Goal: Task Accomplishment & Management: Manage account settings

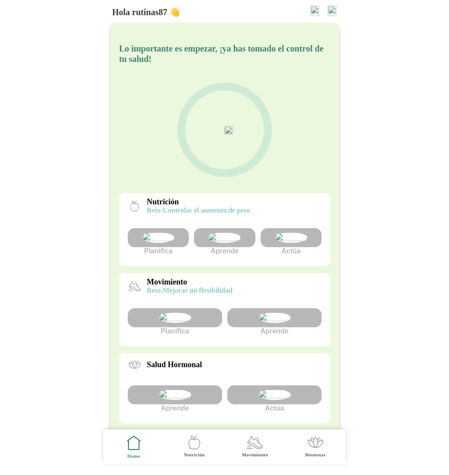
scroll to position [157, 0]
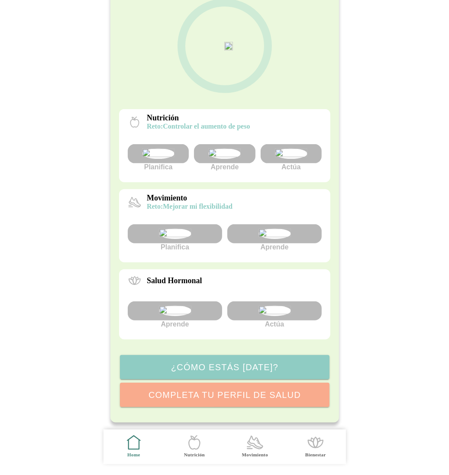
click at [283, 312] on img at bounding box center [274, 311] width 32 height 10
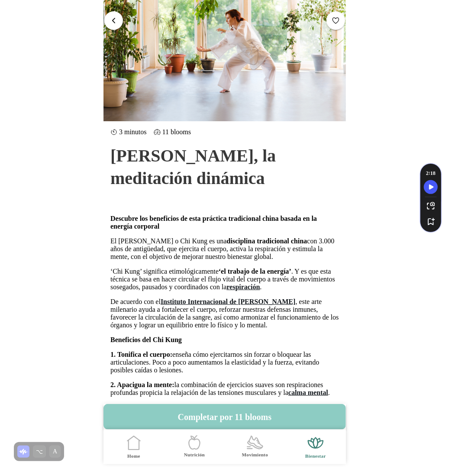
click at [110, 19] on span "button" at bounding box center [114, 20] width 8 height 8
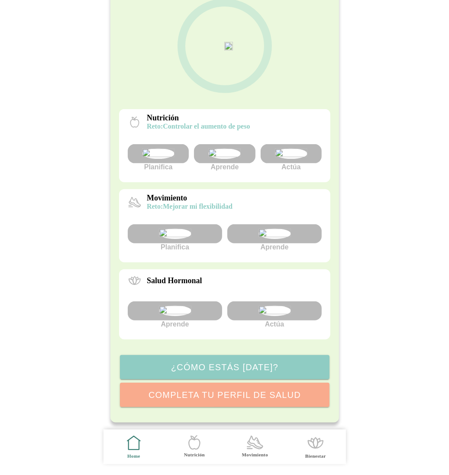
click at [280, 306] on img at bounding box center [274, 311] width 32 height 10
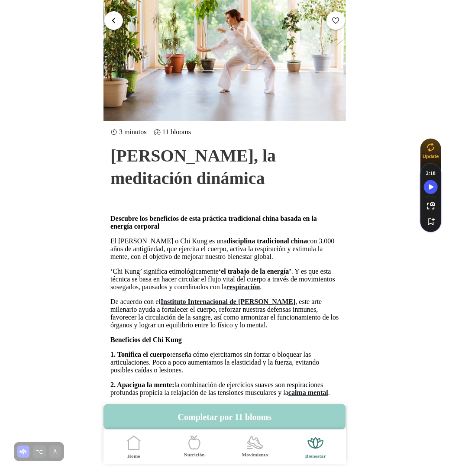
click at [239, 413] on button "Completar por 11 blooms" at bounding box center [224, 417] width 242 height 26
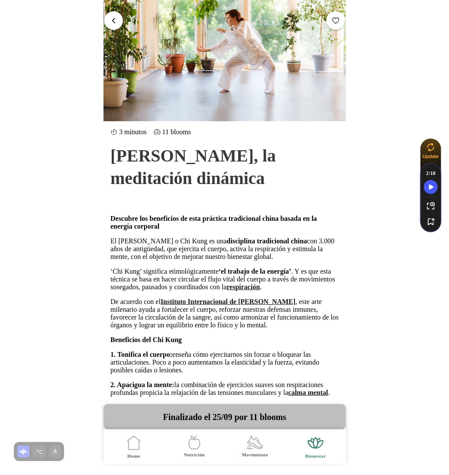
click at [114, 16] on span "button" at bounding box center [114, 20] width 8 height 8
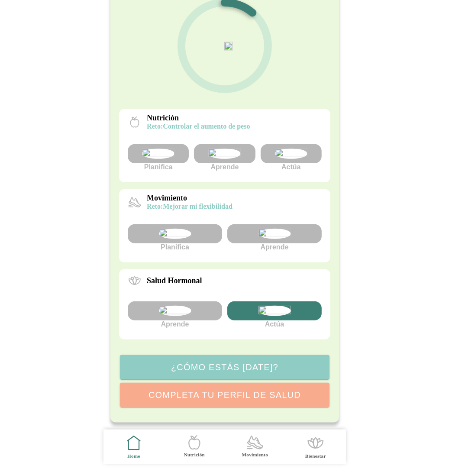
scroll to position [157, 0]
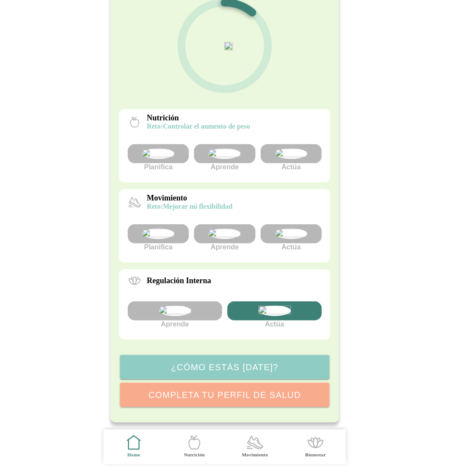
scroll to position [157, 0]
click at [304, 229] on img at bounding box center [290, 234] width 32 height 10
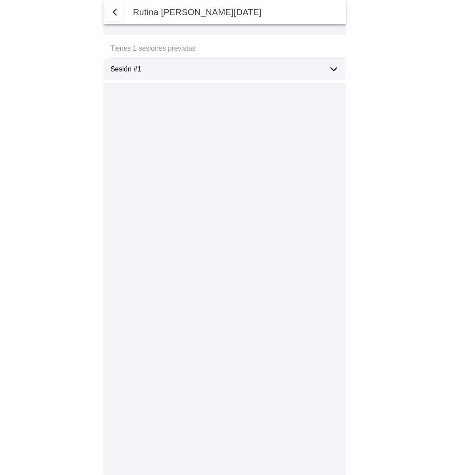
click at [335, 64] on icon at bounding box center [334, 69] width 10 height 10
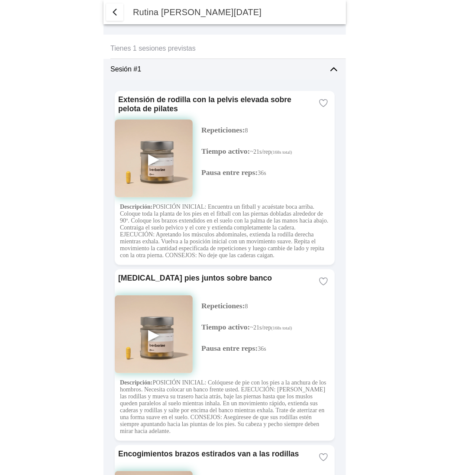
click at [114, 9] on span "button" at bounding box center [115, 12] width 10 height 10
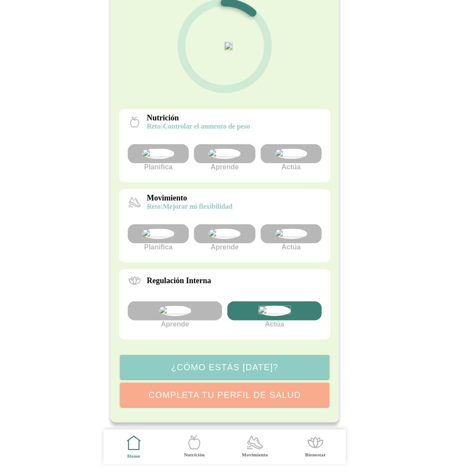
click at [219, 148] on img at bounding box center [224, 153] width 32 height 10
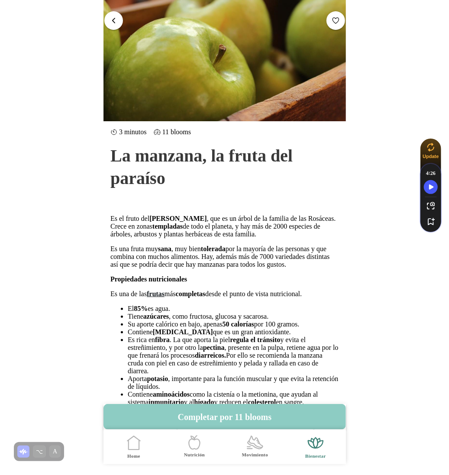
click at [112, 13] on button "button" at bounding box center [113, 20] width 19 height 19
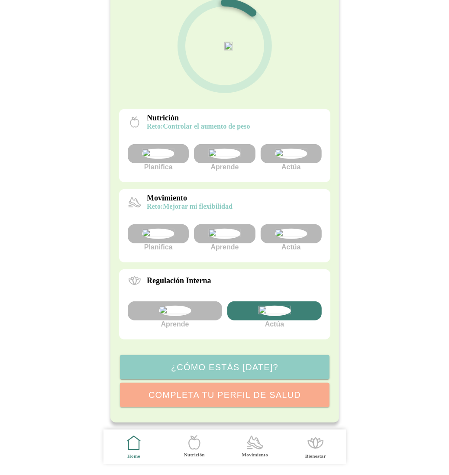
click at [225, 148] on img at bounding box center [224, 153] width 32 height 10
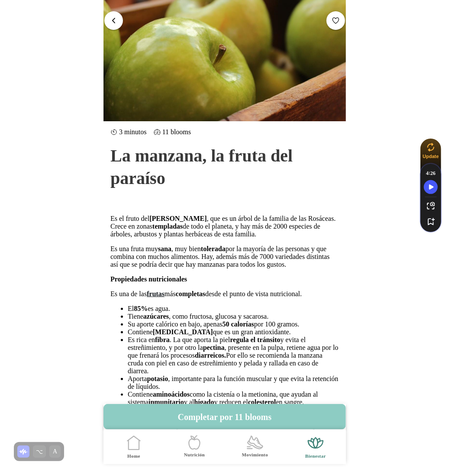
click at [114, 26] on button "button" at bounding box center [113, 20] width 19 height 19
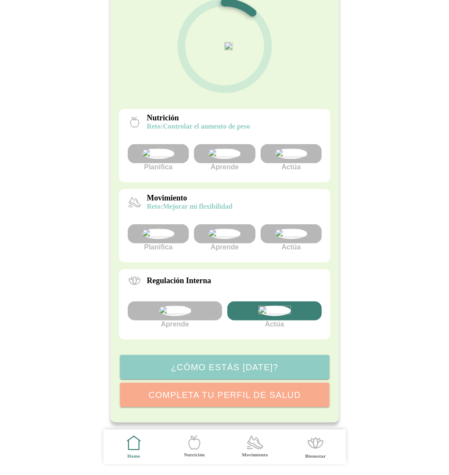
click at [229, 229] on img at bounding box center [224, 234] width 32 height 10
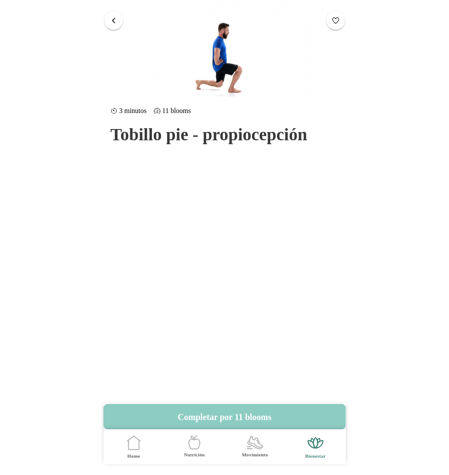
click at [118, 21] on button "button" at bounding box center [113, 20] width 19 height 19
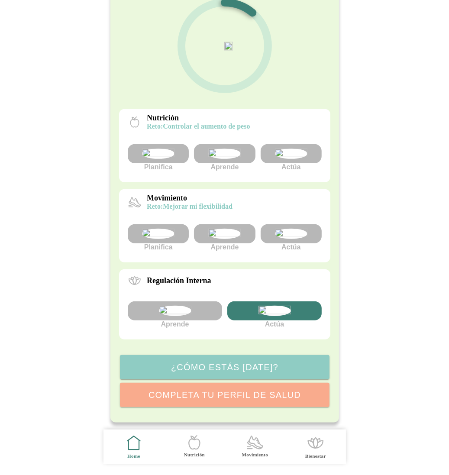
click at [184, 306] on img at bounding box center [174, 311] width 32 height 10
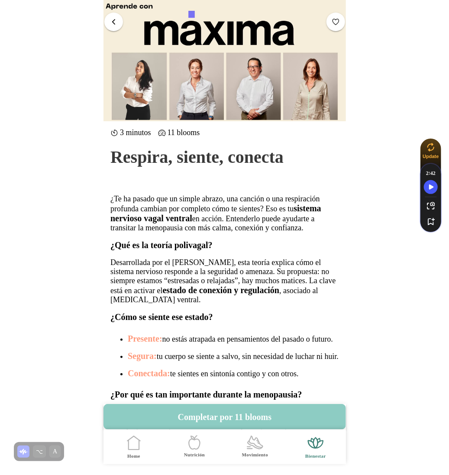
click at [116, 29] on button "button" at bounding box center [113, 21] width 19 height 19
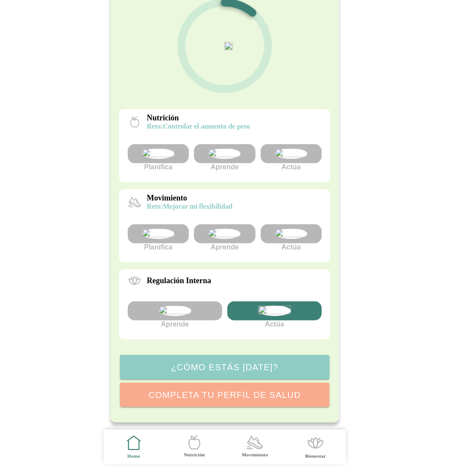
click at [291, 301] on div at bounding box center [274, 310] width 94 height 19
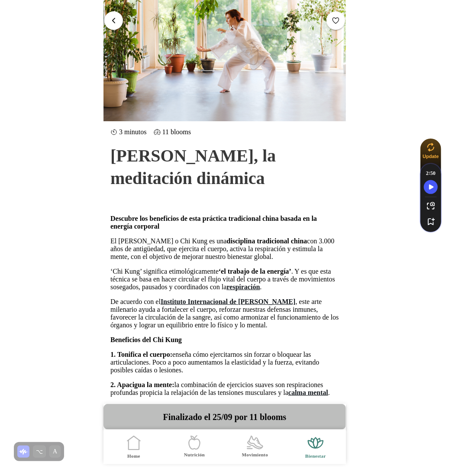
click at [118, 18] on button "button" at bounding box center [113, 20] width 19 height 19
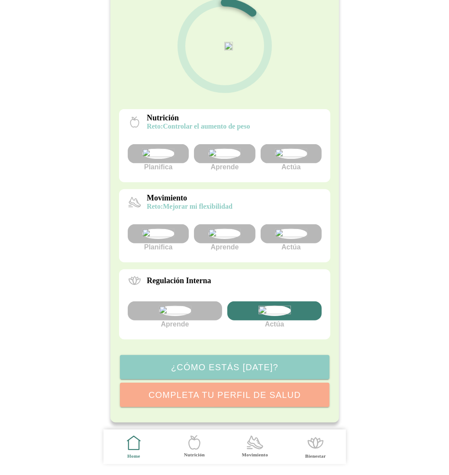
click at [225, 229] on img at bounding box center [224, 234] width 32 height 10
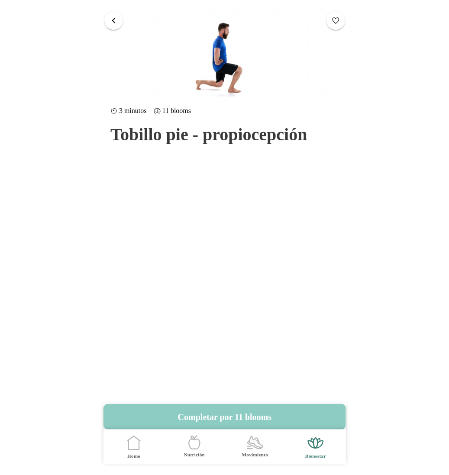
click at [116, 21] on span "button" at bounding box center [114, 20] width 8 height 8
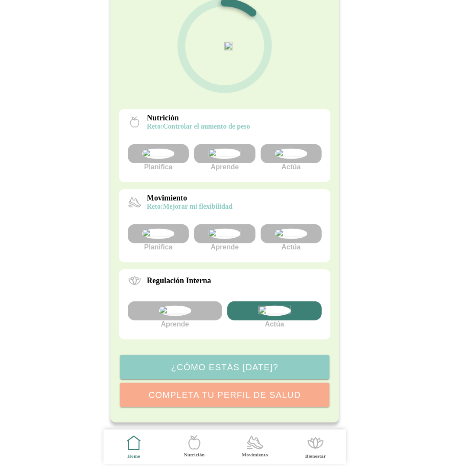
scroll to position [102, 0]
click at [255, 447] on icon at bounding box center [255, 442] width 15 height 13
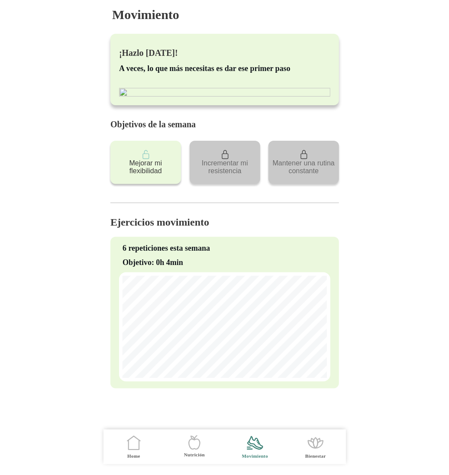
scroll to position [64, 0]
drag, startPoint x: 226, startPoint y: 280, endPoint x: 131, endPoint y: 282, distance: 94.8
click at [131, 253] on p "6 repeticiones esta semana" at bounding box center [224, 248] width 204 height 9
copy p "repeticiones esta semana"
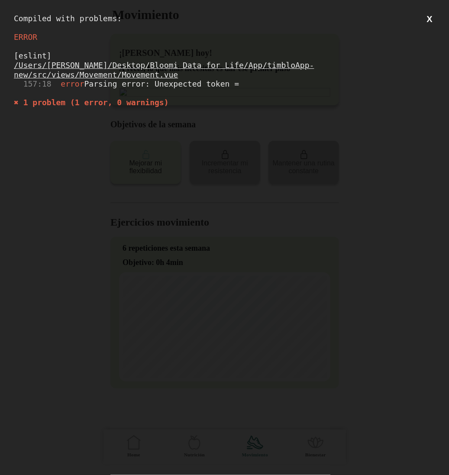
scroll to position [0, 0]
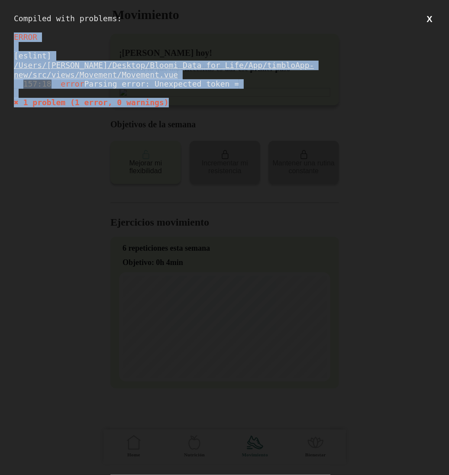
drag, startPoint x: 180, startPoint y: 103, endPoint x: 0, endPoint y: 33, distance: 193.5
click at [0, 33] on div "Compiled with problems: X ERROR [eslint] /Users/marcoangeloni/Desktop/Bloomi Da…" at bounding box center [224, 237] width 449 height 475
copy div "ERROR [eslint] /Users/marcoangeloni/Desktop/Bloomi Data for Life/App/timbloApp-…"
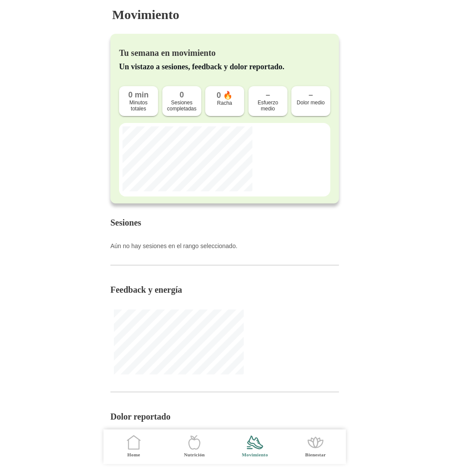
click at [132, 443] on icon ".cls-1 { stroke-width: 0px; } .cls-1, .cls-2 { fill: none; } .cls-2 { stroke-li…" at bounding box center [134, 442] width 18 height 18
click at [138, 444] on icon ".cls-1 { stroke-width: 0px; } .cls-1, .cls-2 { fill: none; } .cls-2 { stroke-li…" at bounding box center [134, 443] width 18 height 18
click at [194, 441] on icon ".cls-1 { stroke-width: 0px; } .cls-1, .cls-2 { fill: none; } .cls-2 { stroke-li…" at bounding box center [194, 442] width 18 height 18
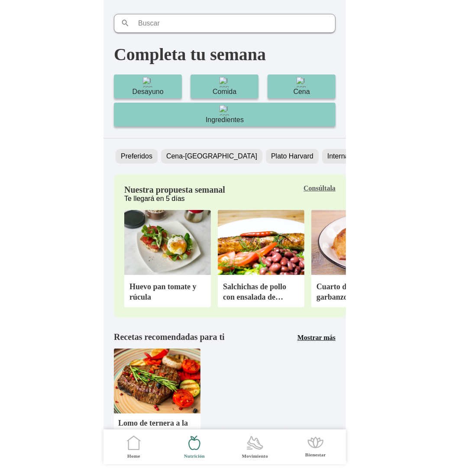
click at [262, 446] on icon at bounding box center [255, 442] width 15 height 13
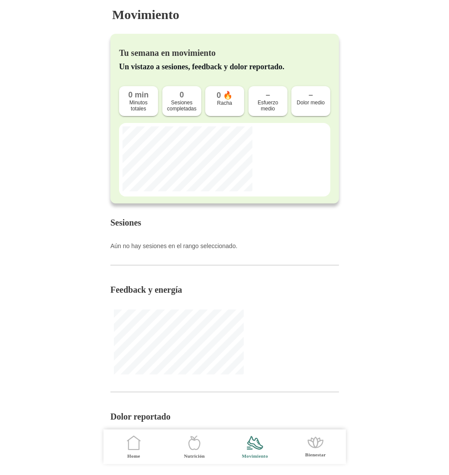
click at [319, 448] on icon ".cls-1 { stroke-width: 0px; } .cls-1, .cls-2 { fill: none; } .cls-2 { stroke-li…" at bounding box center [315, 442] width 18 height 18
click at [317, 440] on icon at bounding box center [315, 440] width 9 height 4
click at [314, 445] on icon at bounding box center [311, 444] width 7 height 7
click at [318, 450] on icon ".cls-1 { stroke-width: 0px; } .cls-1, .cls-2 { fill: none; } .cls-2 { stroke-li…" at bounding box center [315, 443] width 18 height 18
click at [253, 441] on icon ".cls-1 { stroke-width: 0px; } .cls-1, .cls-2 { fill: none; } .cls-2 { stroke-li…" at bounding box center [255, 443] width 18 height 18
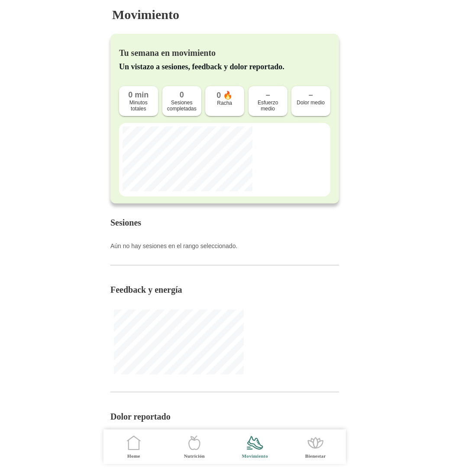
click at [193, 442] on icon ".cls-1 { stroke-width: 0px; } .cls-1, .cls-2 { fill: none; } .cls-2 { stroke-li…" at bounding box center [194, 443] width 18 height 18
click at [193, 445] on icon ".cls-1 { stroke-width: 0px; } .cls-1, .cls-2 { fill: none; } .cls-2 { stroke-li…" at bounding box center [194, 443] width 18 height 18
click at [139, 445] on icon at bounding box center [133, 445] width 10 height 10
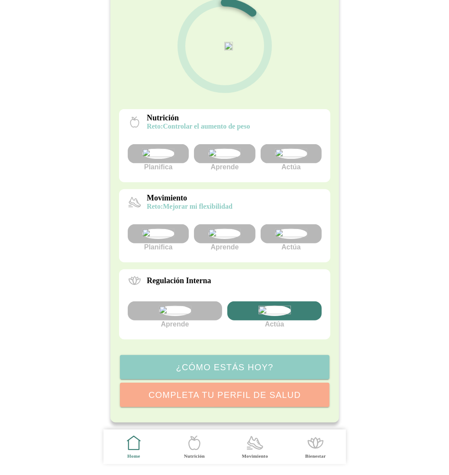
scroll to position [157, 0]
click at [296, 229] on img at bounding box center [290, 234] width 32 height 10
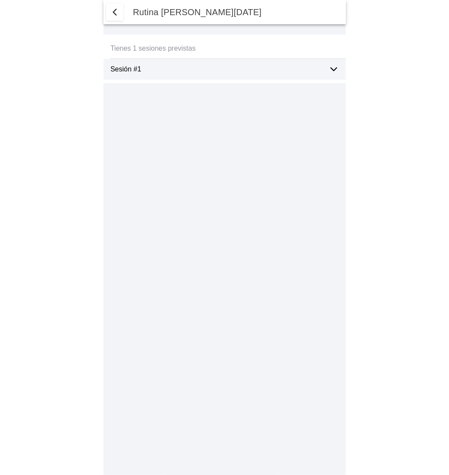
click at [337, 66] on icon at bounding box center [334, 69] width 10 height 10
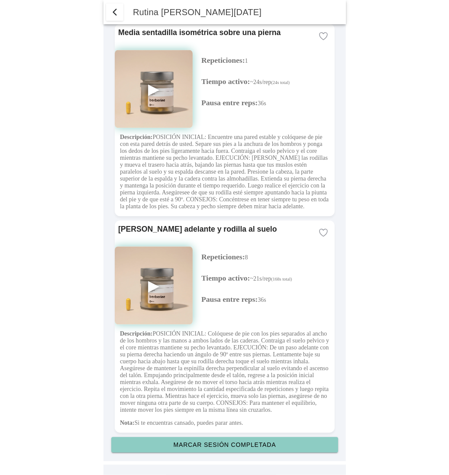
scroll to position [2305, 0]
click at [0, 0] on slot "Marcar sesión completada" at bounding box center [0, 0] width 0 height 0
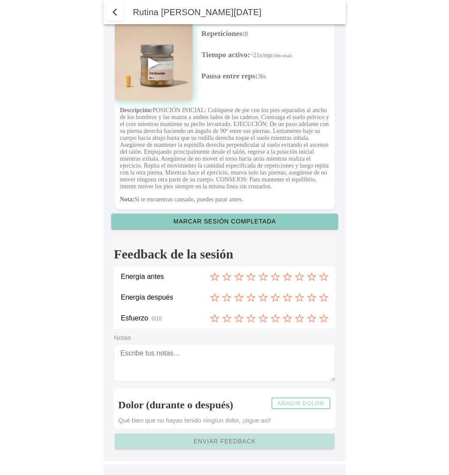
scroll to position [2529, 0]
click at [216, 279] on icon at bounding box center [214, 277] width 8 height 8
click at [239, 297] on icon at bounding box center [239, 298] width 10 height 10
click at [277, 319] on icon at bounding box center [276, 318] width 10 height 10
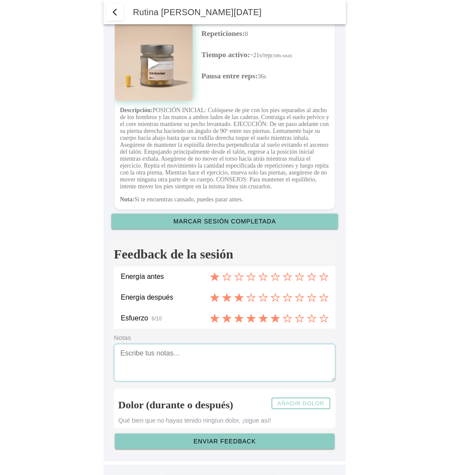
click at [261, 351] on textarea at bounding box center [225, 363] width 222 height 38
type textarea "Bien"
